Goal: Task Accomplishment & Management: Use online tool/utility

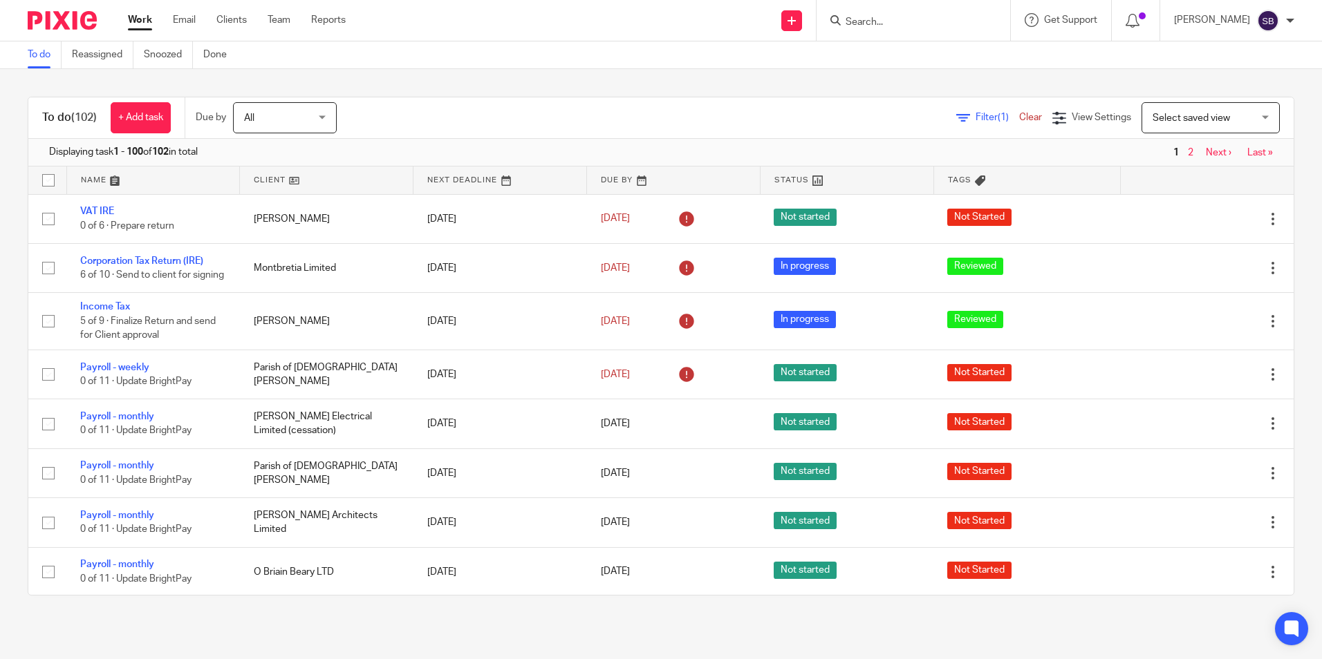
click at [874, 23] on input "Search" at bounding box center [906, 23] width 124 height 12
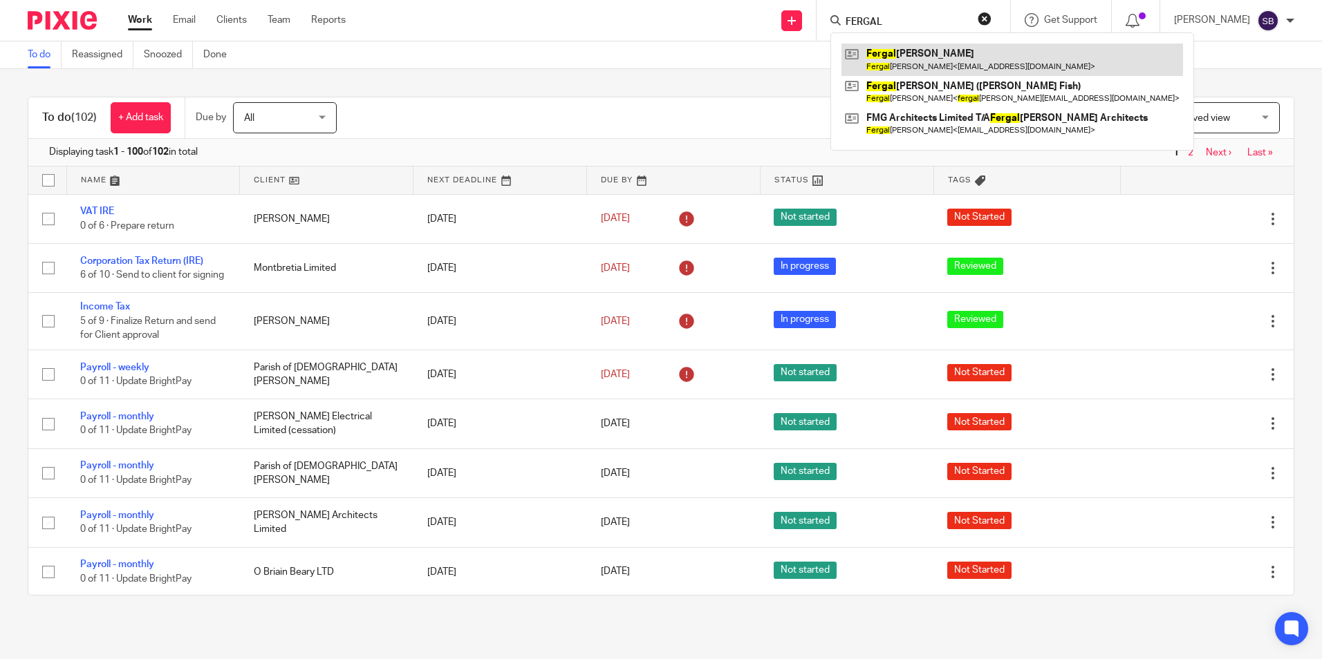
type input "FERGAL"
click at [936, 59] on link at bounding box center [1011, 60] width 341 height 32
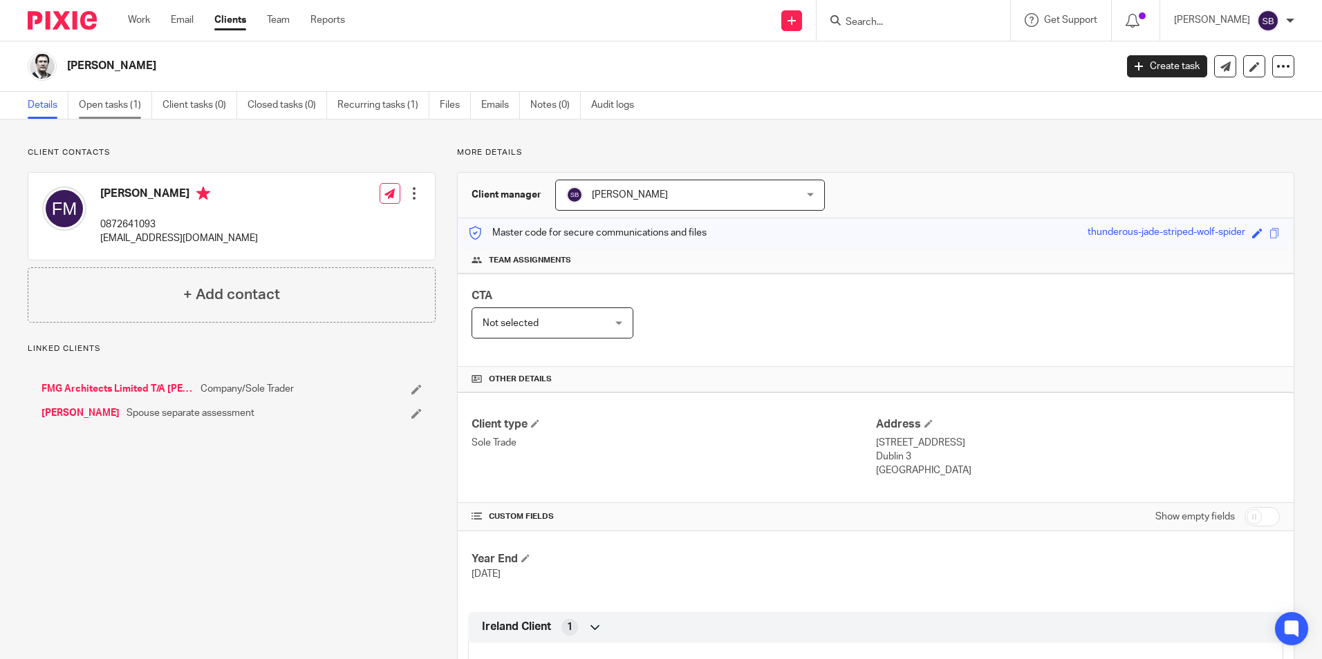
click at [120, 104] on link "Open tasks (1)" at bounding box center [115, 105] width 73 height 27
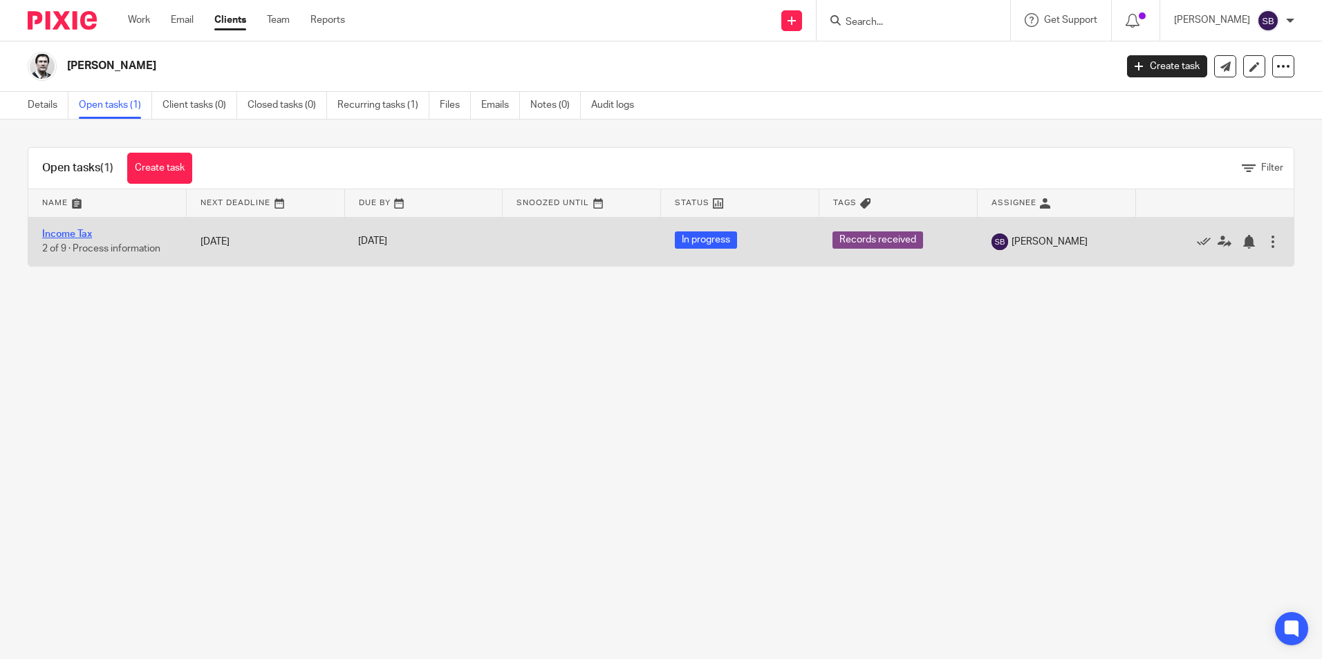
click at [66, 236] on link "Income Tax" at bounding box center [67, 234] width 50 height 10
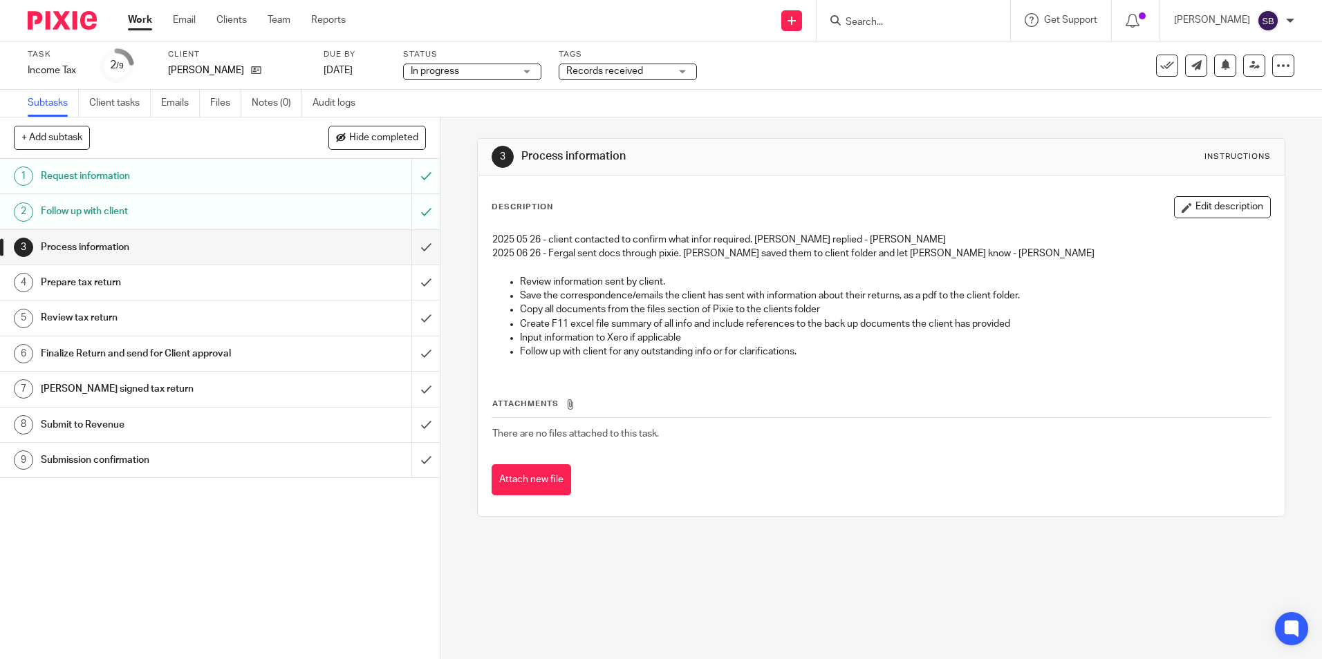
click at [166, 176] on h1 "Request information" at bounding box center [160, 176] width 238 height 21
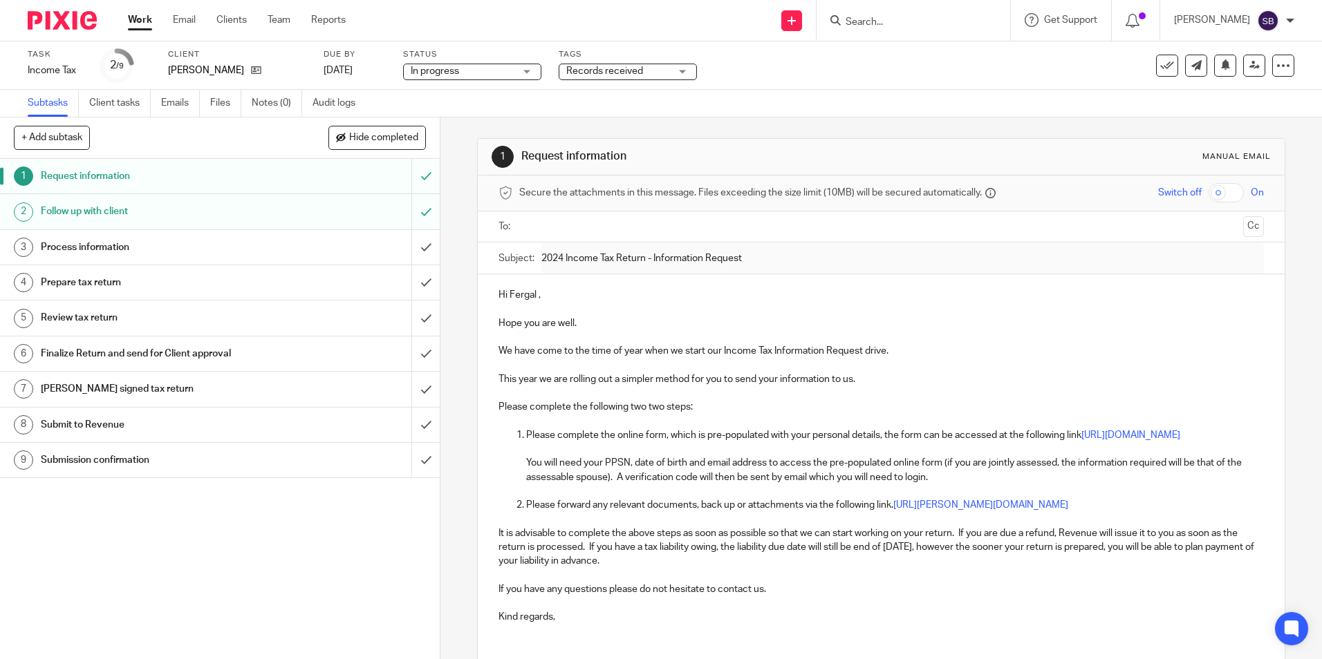
click at [100, 209] on h1 "Follow up with client" at bounding box center [160, 211] width 238 height 21
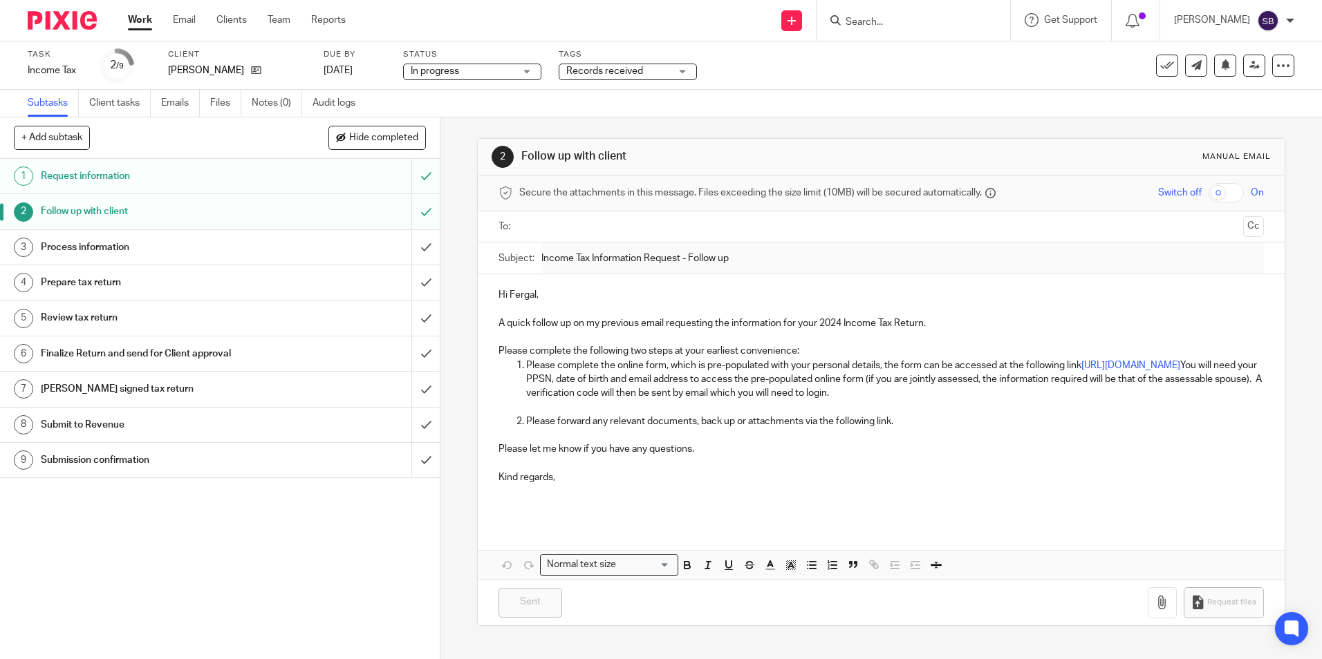
click at [106, 171] on h1 "Request information" at bounding box center [160, 176] width 238 height 21
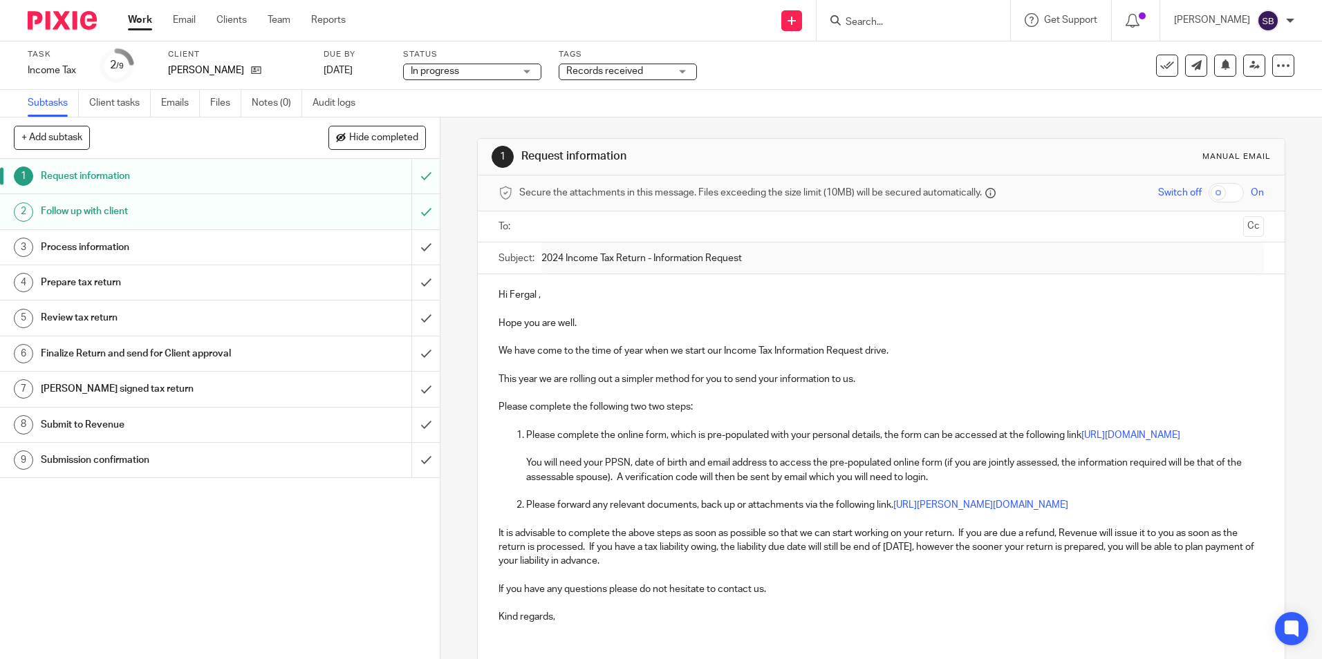
click at [92, 211] on h1 "Follow up with client" at bounding box center [160, 211] width 238 height 21
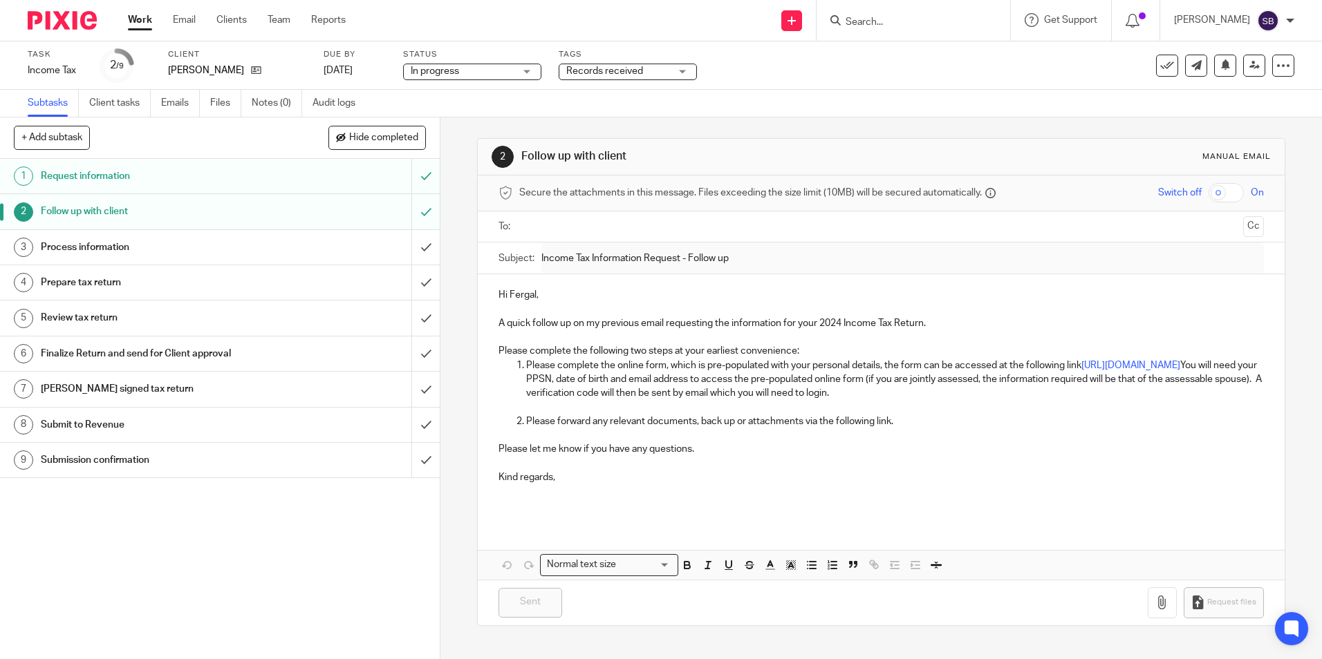
click at [102, 247] on h1 "Process information" at bounding box center [160, 247] width 238 height 21
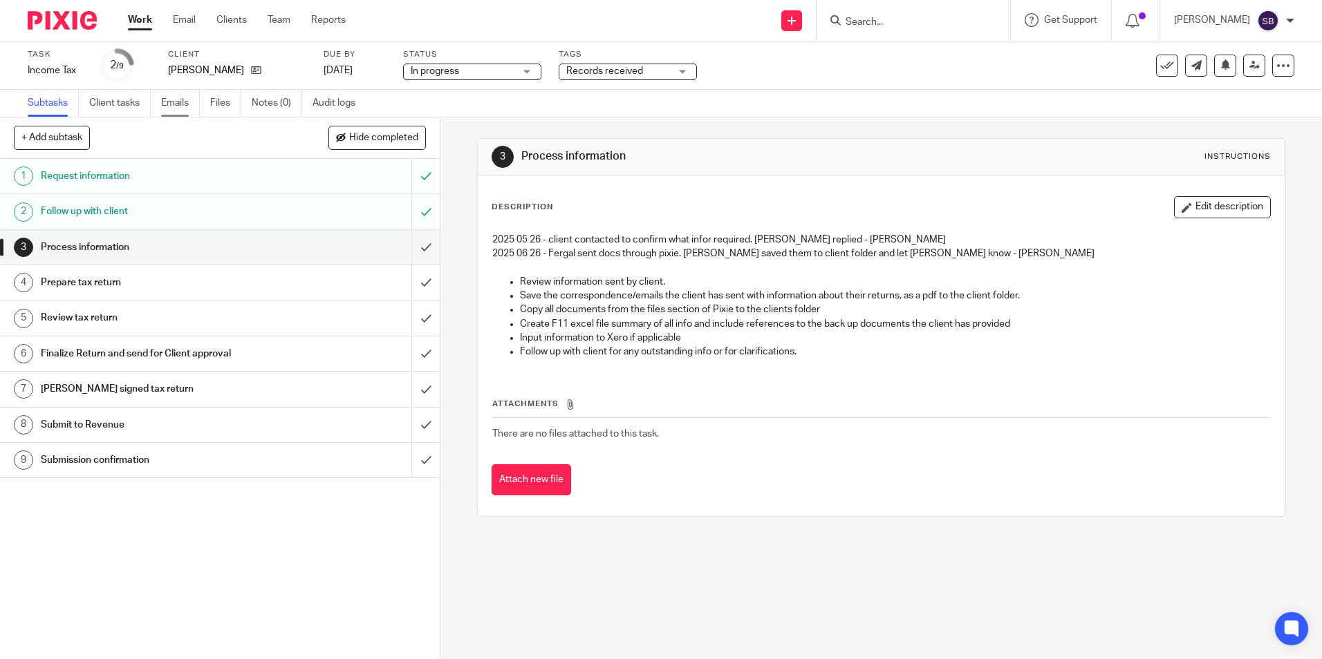
click at [179, 102] on link "Emails" at bounding box center [180, 103] width 39 height 27
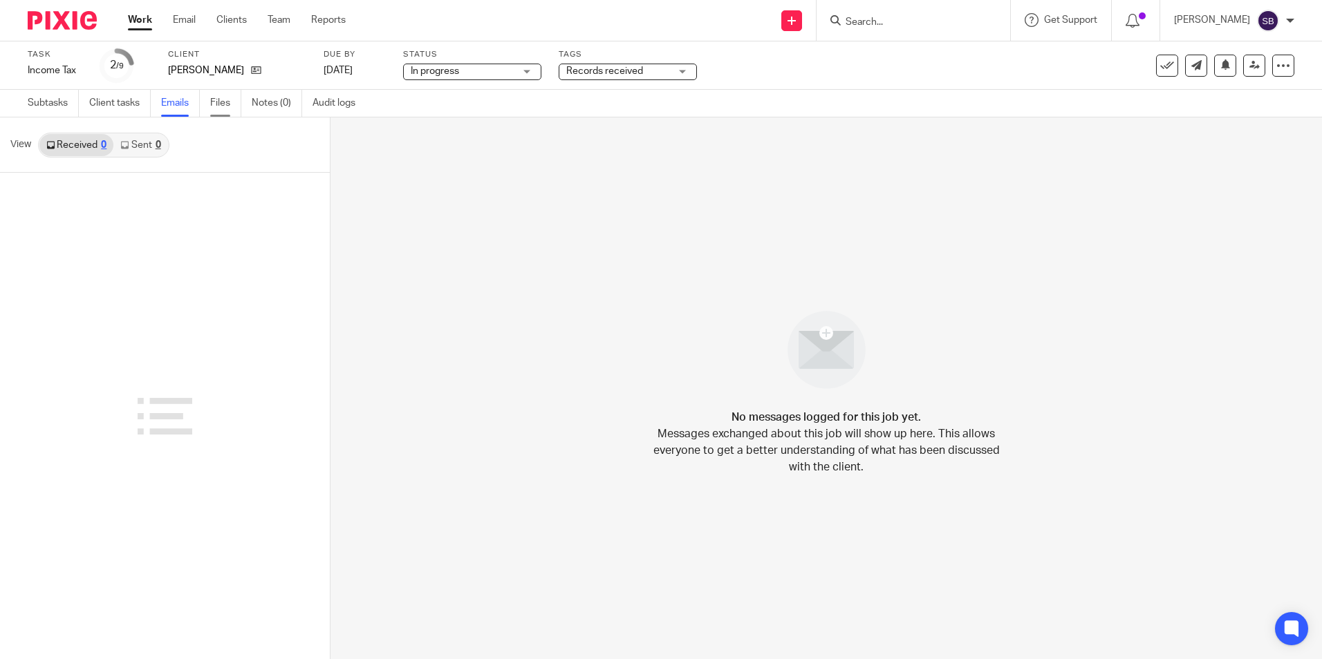
click at [218, 100] on link "Files" at bounding box center [225, 103] width 31 height 27
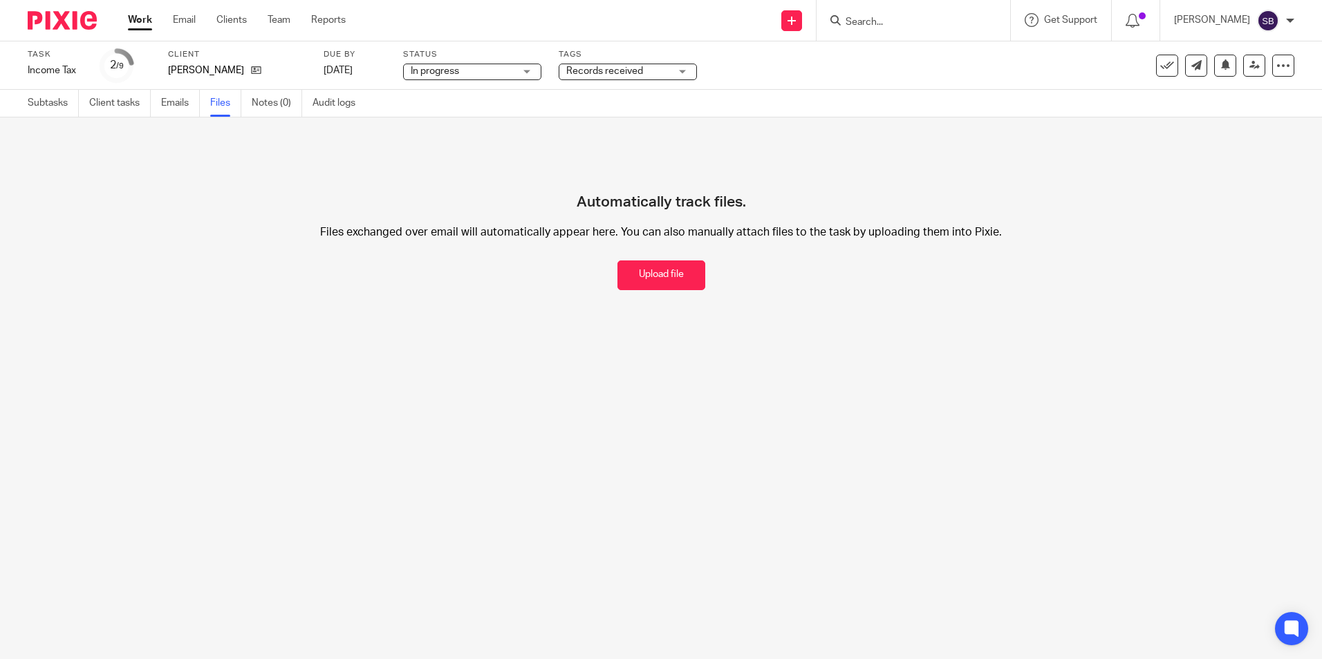
click at [135, 21] on link "Work" at bounding box center [140, 20] width 24 height 14
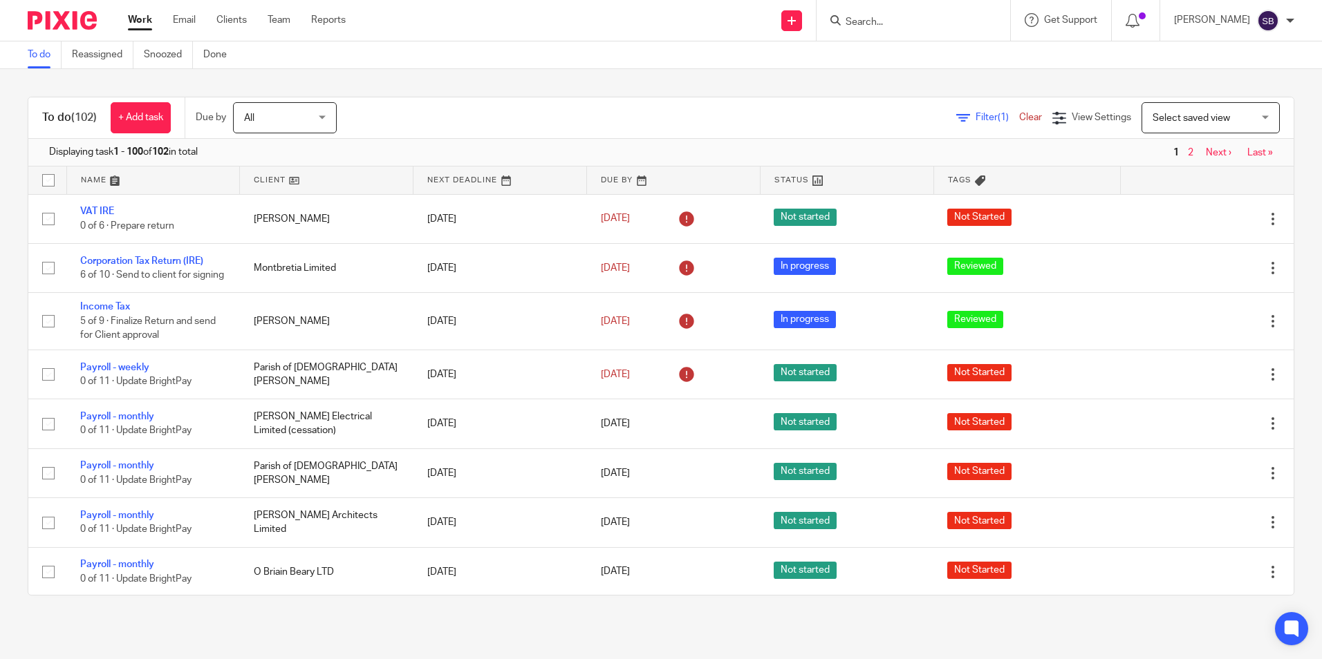
click at [880, 22] on input "Search" at bounding box center [906, 23] width 124 height 12
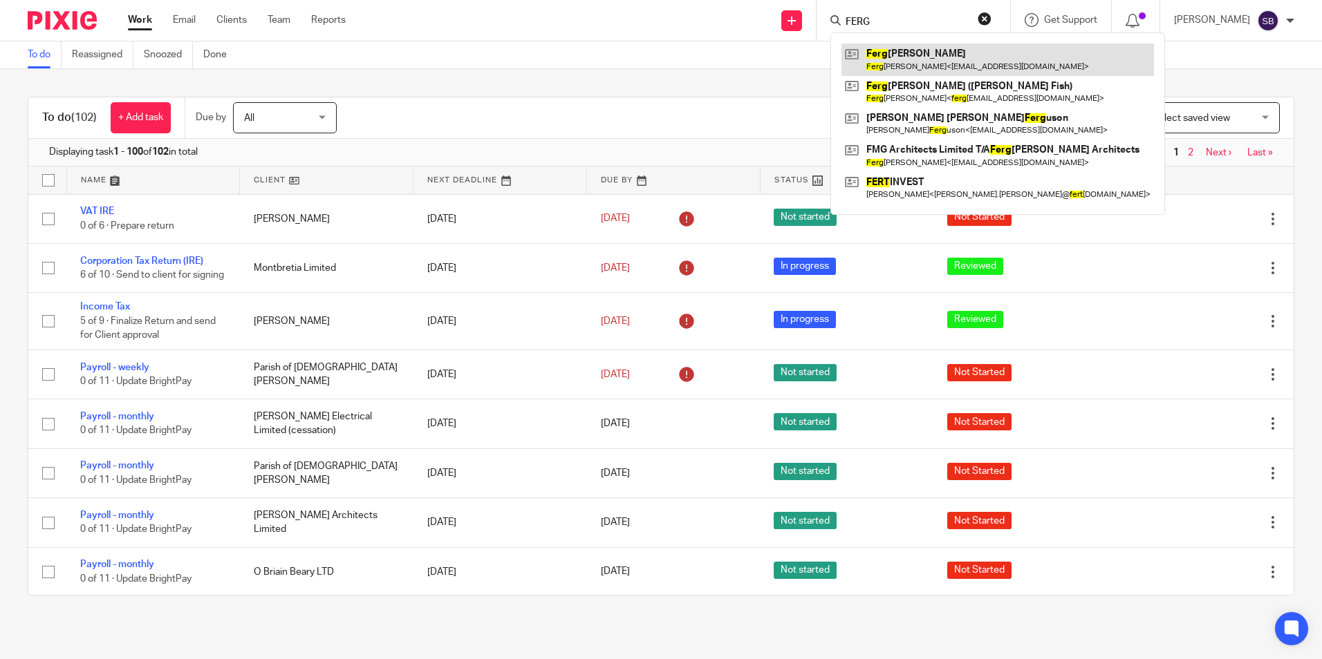
type input "FERG"
click at [908, 51] on link at bounding box center [997, 60] width 312 height 32
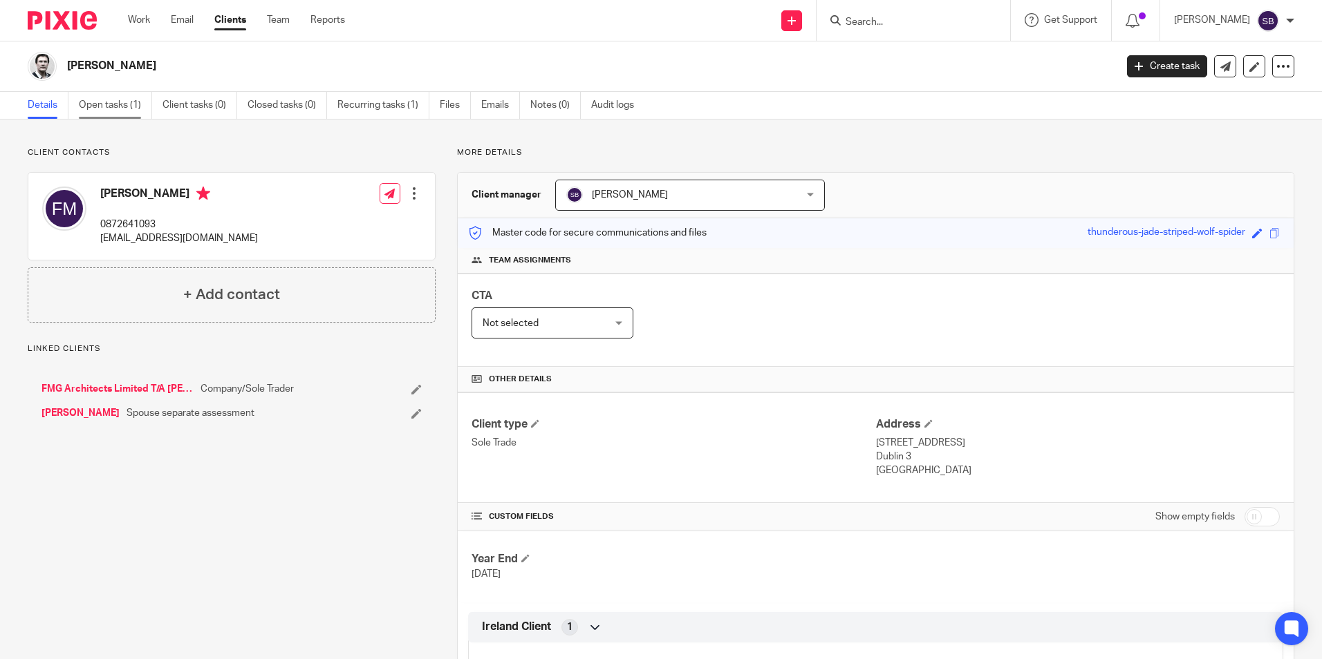
click at [111, 102] on link "Open tasks (1)" at bounding box center [115, 105] width 73 height 27
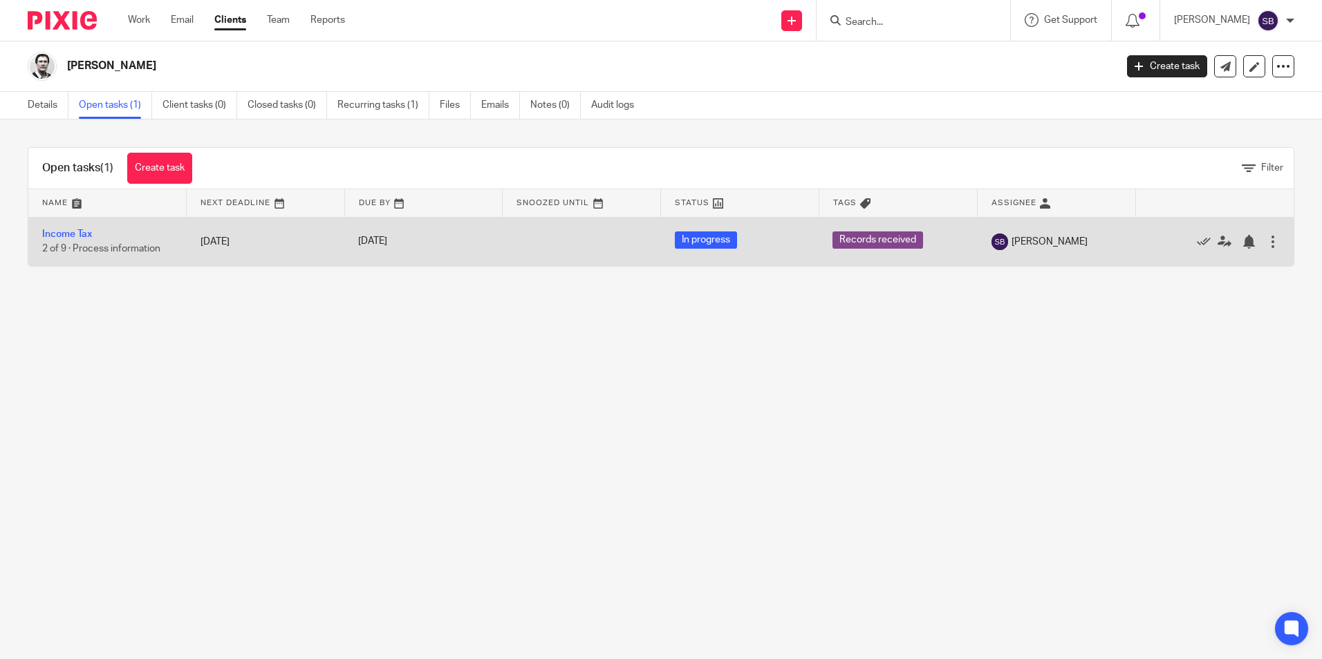
click at [872, 240] on span "Records received" at bounding box center [877, 240] width 91 height 17
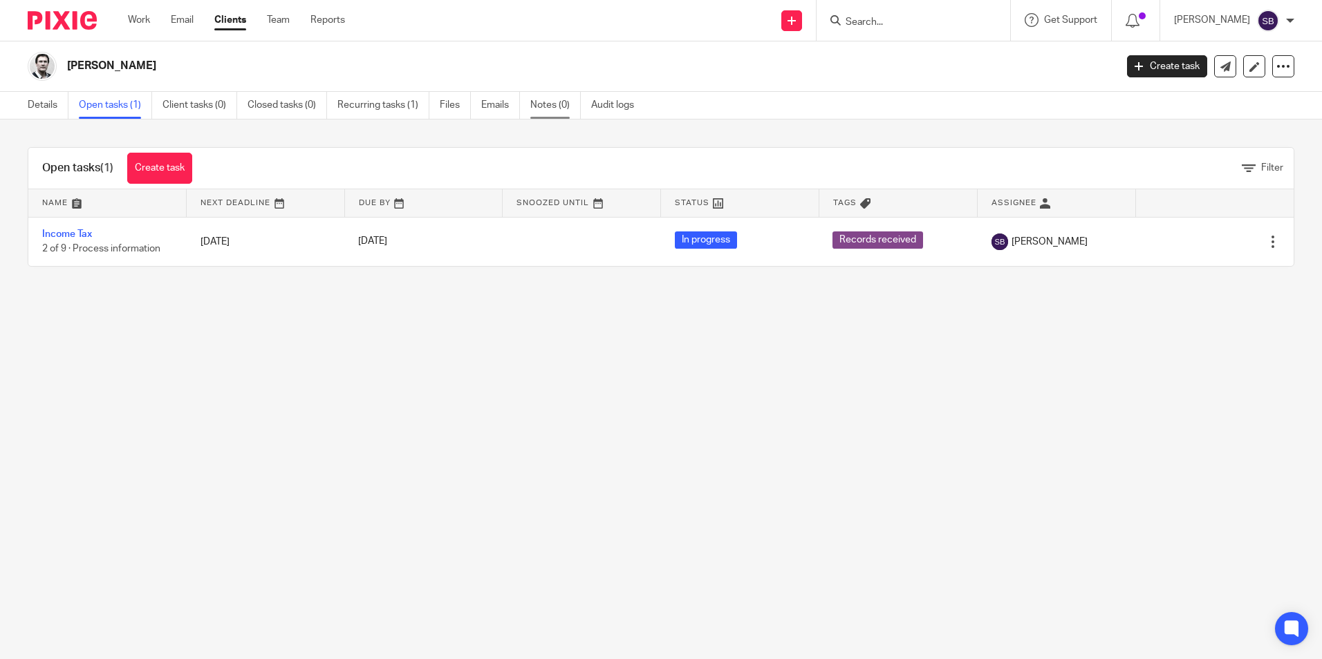
click at [555, 101] on link "Notes (0)" at bounding box center [555, 105] width 50 height 27
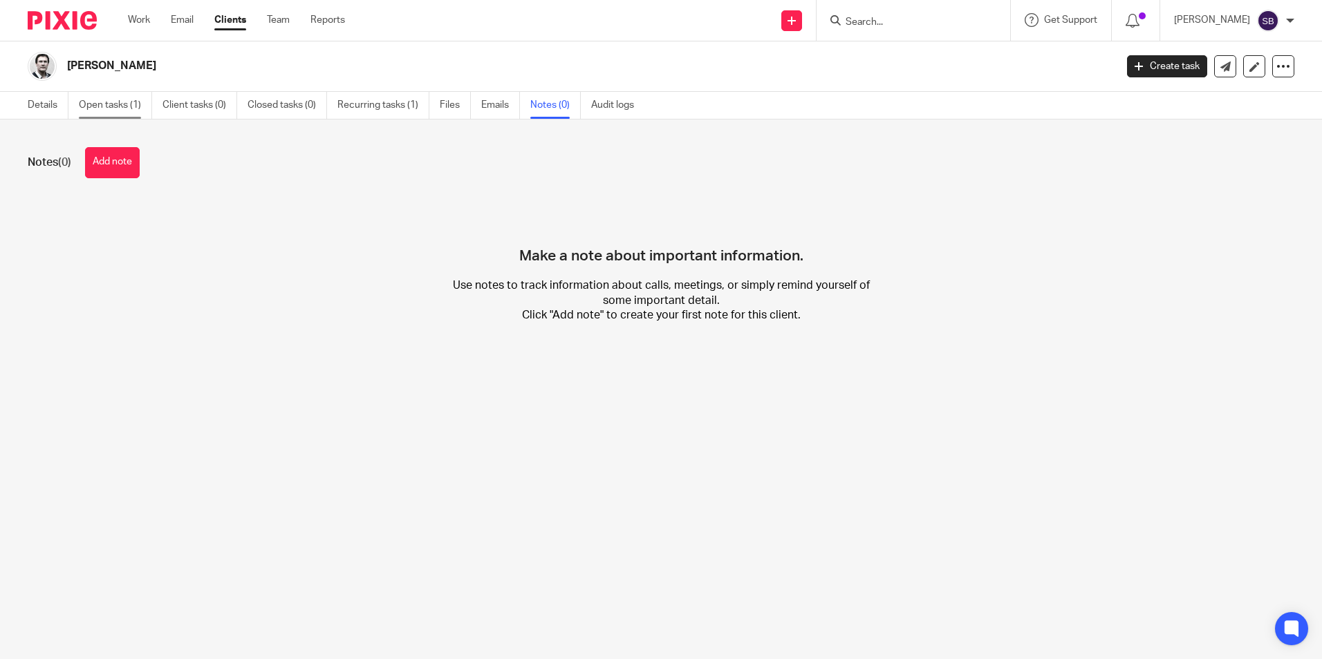
click at [111, 106] on link "Open tasks (1)" at bounding box center [115, 105] width 73 height 27
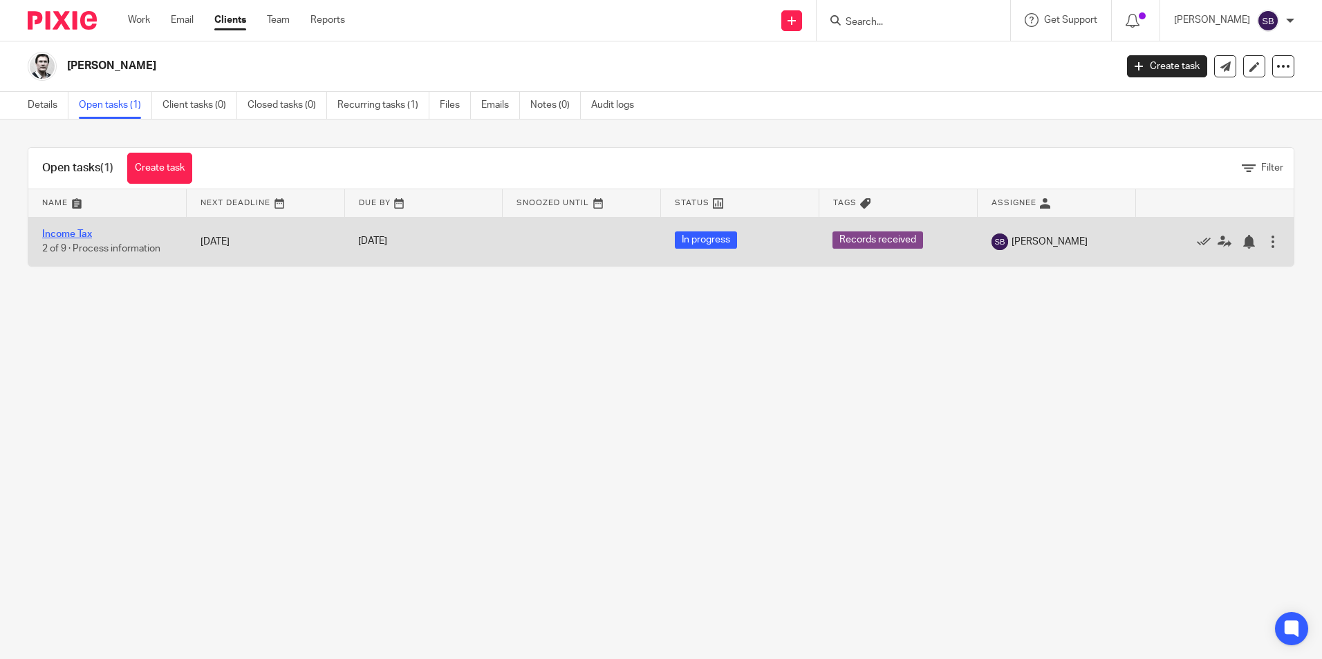
click at [86, 234] on link "Income Tax" at bounding box center [67, 234] width 50 height 10
